Goal: Navigation & Orientation: Understand site structure

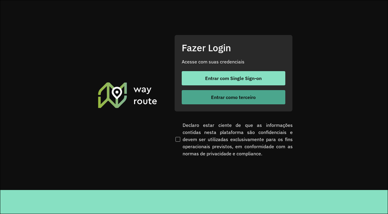
drag, startPoint x: 0, startPoint y: 0, endPoint x: 206, endPoint y: 94, distance: 226.6
click at [206, 94] on button "Entrar como terceiro" at bounding box center [234, 97] width 104 height 14
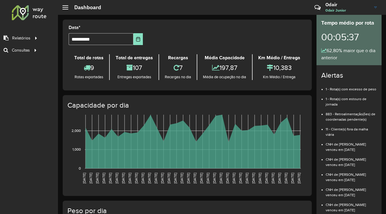
click at [25, 77] on div "Roteirizador AmbevTech Relatórios Clientes Clientes fora malha Setor Setor Plan…" at bounding box center [29, 107] width 58 height 214
click at [138, 152] on rect at bounding box center [193, 142] width 216 height 54
click at [336, 54] on div "62,80% maior que o dia anterior" at bounding box center [349, 54] width 56 height 14
click at [33, 49] on icon at bounding box center [35, 49] width 5 height 9
